Goal: Communication & Community: Answer question/provide support

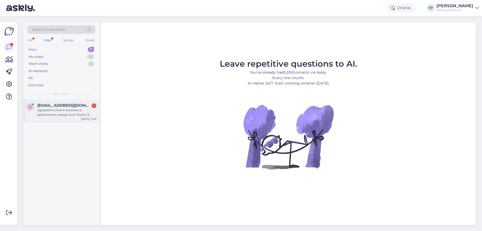
click at [74, 105] on div "[EMAIL_ADDRESS][DOMAIN_NAME] 1" at bounding box center [66, 105] width 59 height 5
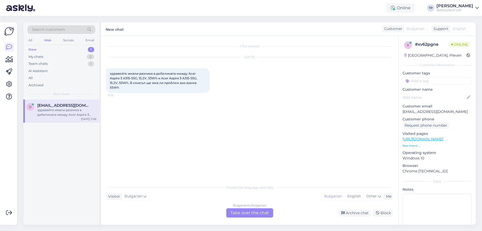
click at [243, 212] on div "Bulgarian to Bulgarian Take over the chat" at bounding box center [249, 213] width 47 height 9
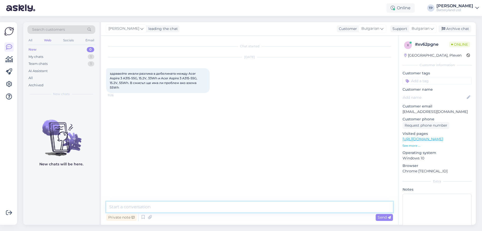
click at [146, 207] on textarea at bounding box center [249, 207] width 287 height 11
type textarea "Здравейте"
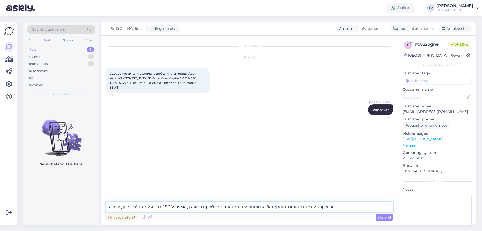
type textarea "ако и двете батерии са с 15.2 V няма д аима проблем,пратете ни линк на батерият…"
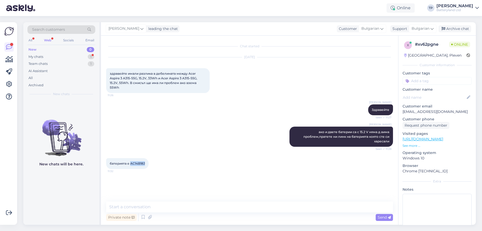
drag, startPoint x: 130, startPoint y: 158, endPoint x: 145, endPoint y: 158, distance: 14.8
click at [145, 158] on div "батерията е AC14B18J 11:32" at bounding box center [127, 163] width 42 height 11
copy span "AC14B18J"
click at [169, 210] on textarea at bounding box center [249, 207] width 287 height 11
type textarea "Да и двата варианта стават за този модел лапроп"
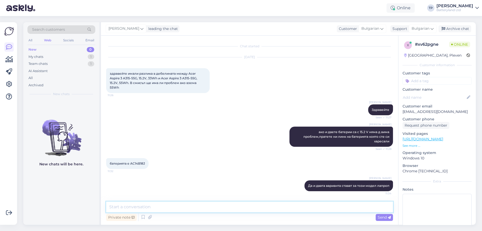
click at [169, 206] on textarea at bounding box center [249, 207] width 287 height 11
paste textarea "[URL][DOMAIN_NAME]"
type textarea "[URL][DOMAIN_NAME]"
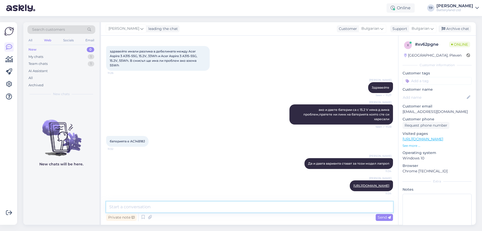
paste textarea "[URL][DOMAIN_NAME]"
type textarea "[URL][DOMAIN_NAME]"
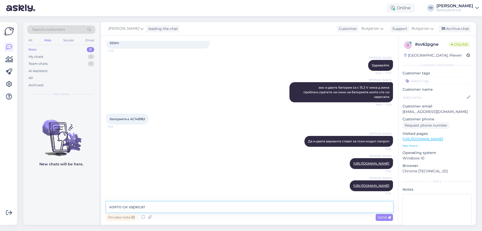
type textarea "която си харесате"
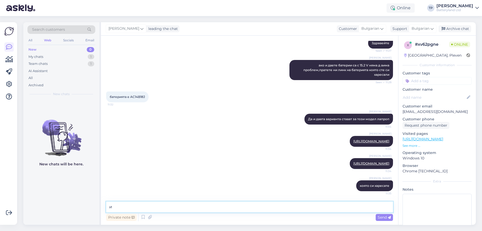
type textarea "и"
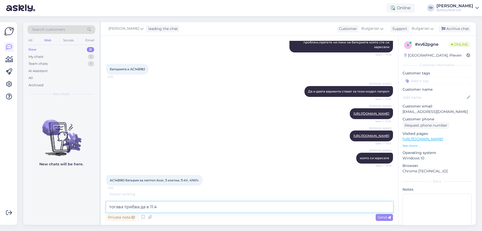
scroll to position [94, 0]
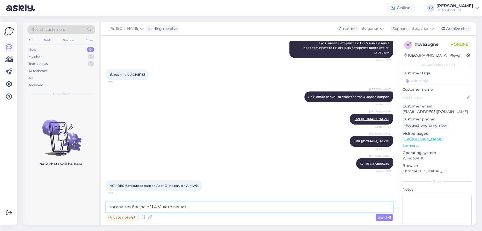
type textarea "тогава трябва да е 11.4 V като вашата"
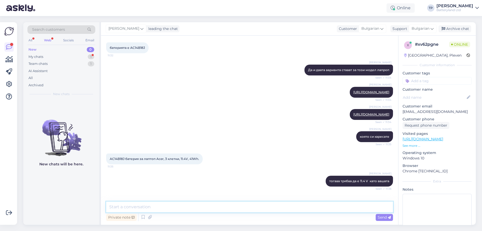
scroll to position [138, 0]
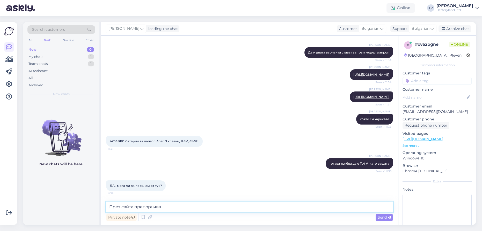
type textarea "През сайта препоръчвам"
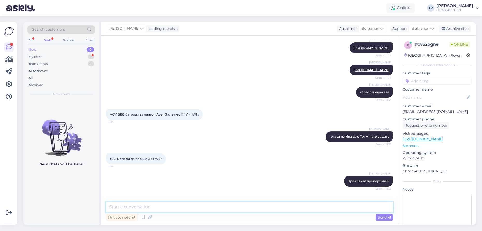
scroll to position [183, 0]
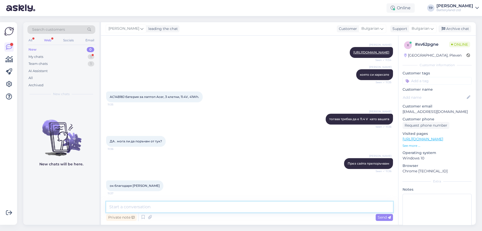
paste textarea "[URL][DOMAIN_NAME]"
type textarea "[URL][DOMAIN_NAME]"
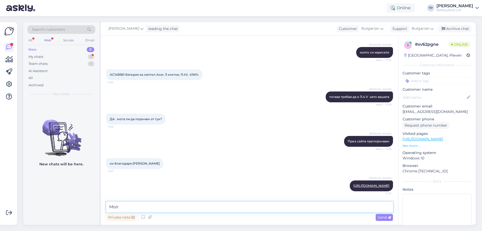
type textarea "Моля"
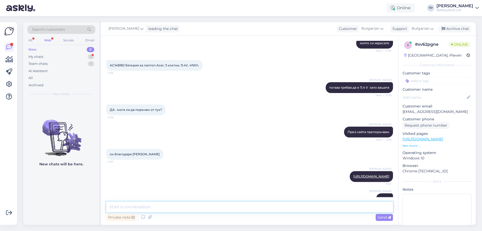
scroll to position [232, 0]
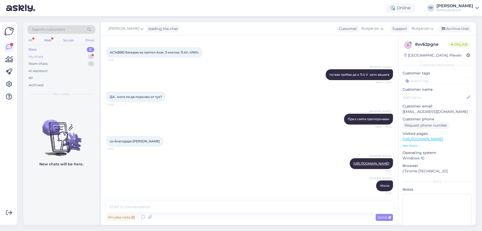
click at [78, 56] on div "My chats 1" at bounding box center [61, 56] width 68 height 7
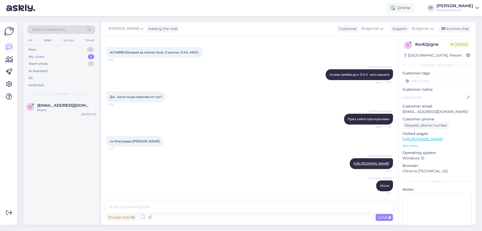
click at [42, 181] on div "d [EMAIL_ADDRESS][DOMAIN_NAME] Моля [DATE] 11:37" at bounding box center [61, 163] width 76 height 126
click at [73, 57] on div "My chats 1" at bounding box center [61, 56] width 68 height 7
click at [44, 39] on div "Web" at bounding box center [47, 40] width 9 height 7
click at [47, 63] on div "Team chats" at bounding box center [37, 63] width 19 height 5
click at [55, 56] on div "My chats 1" at bounding box center [61, 56] width 68 height 7
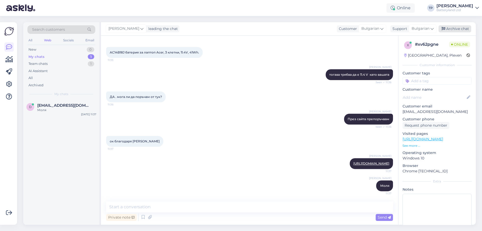
click at [455, 27] on div "Archive chat" at bounding box center [455, 28] width 33 height 7
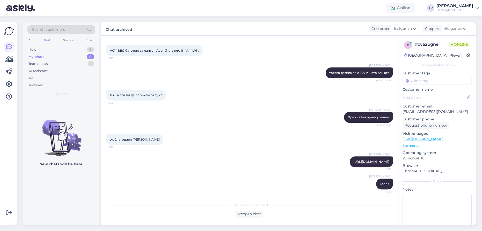
click at [75, 56] on div "My chats 0" at bounding box center [61, 56] width 68 height 7
drag, startPoint x: 41, startPoint y: 39, endPoint x: 46, endPoint y: 40, distance: 4.5
click at [42, 39] on div "All Web Socials Email" at bounding box center [61, 41] width 68 height 8
click at [46, 40] on div "Web" at bounding box center [47, 40] width 9 height 7
click at [49, 57] on div "My chats 0" at bounding box center [61, 56] width 68 height 7
